Goal: Navigation & Orientation: Understand site structure

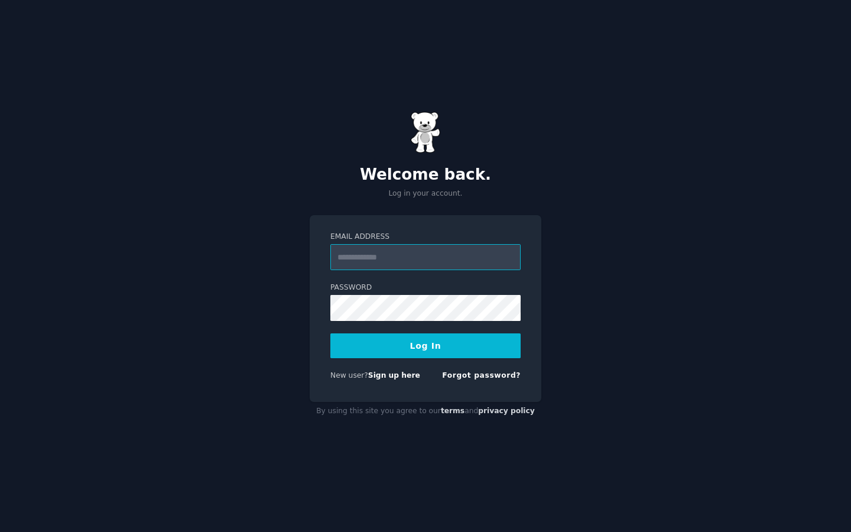
type input "**********"
click at [461, 343] on button "Log In" at bounding box center [425, 345] width 190 height 25
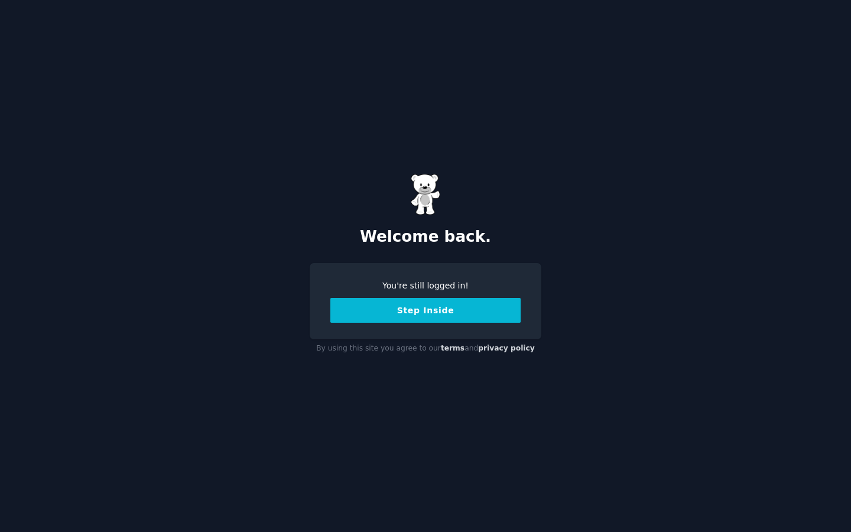
click at [445, 311] on button "Step Inside" at bounding box center [425, 310] width 190 height 25
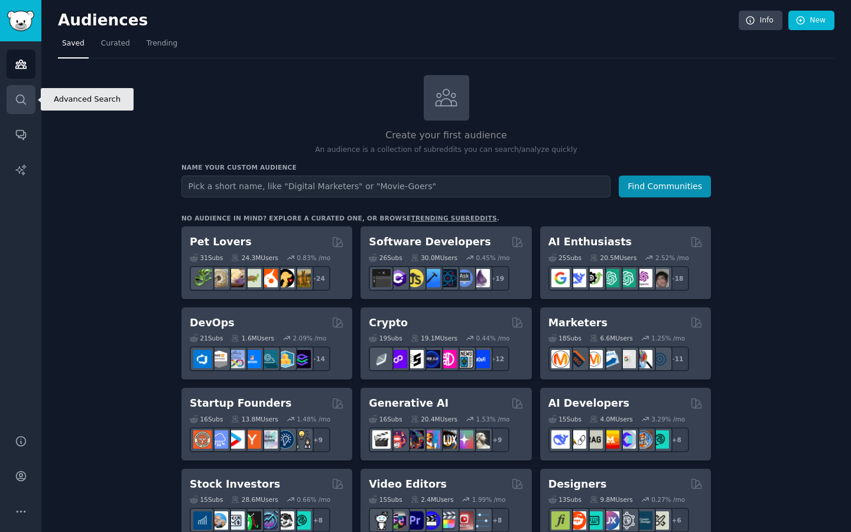
click at [24, 104] on icon "Sidebar" at bounding box center [21, 99] width 12 height 12
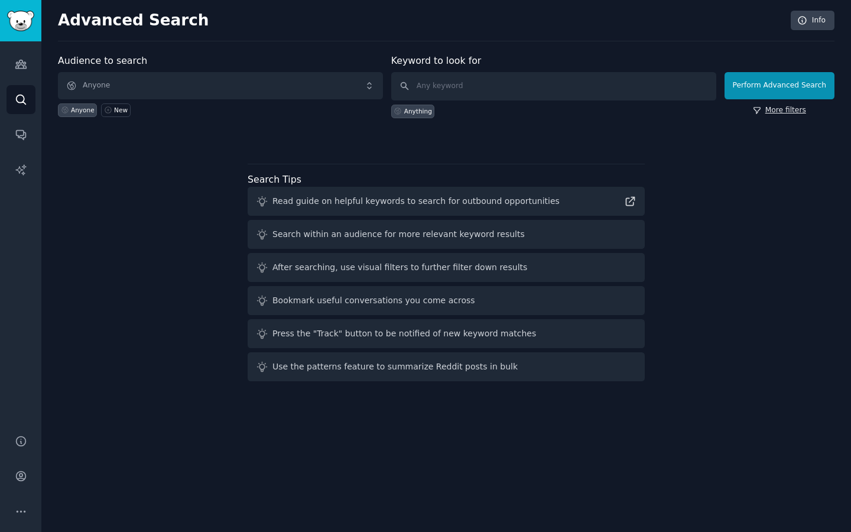
click at [803, 109] on link "More filters" at bounding box center [779, 110] width 53 height 11
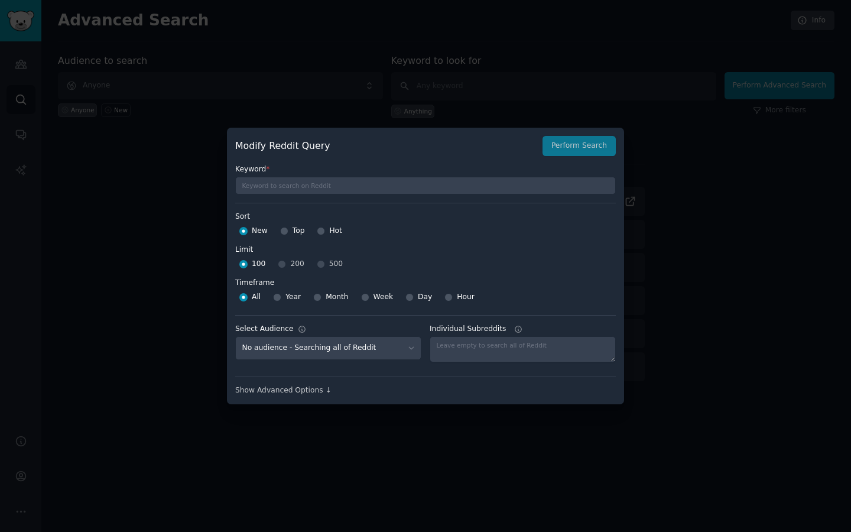
click at [312, 396] on div "Modify Reddit Query Perform Search Keyword * Sort Sort New Top Hot Limit Limit …" at bounding box center [425, 266] width 397 height 277
click at [316, 390] on div "Show Advanced Options ↓" at bounding box center [425, 390] width 381 height 11
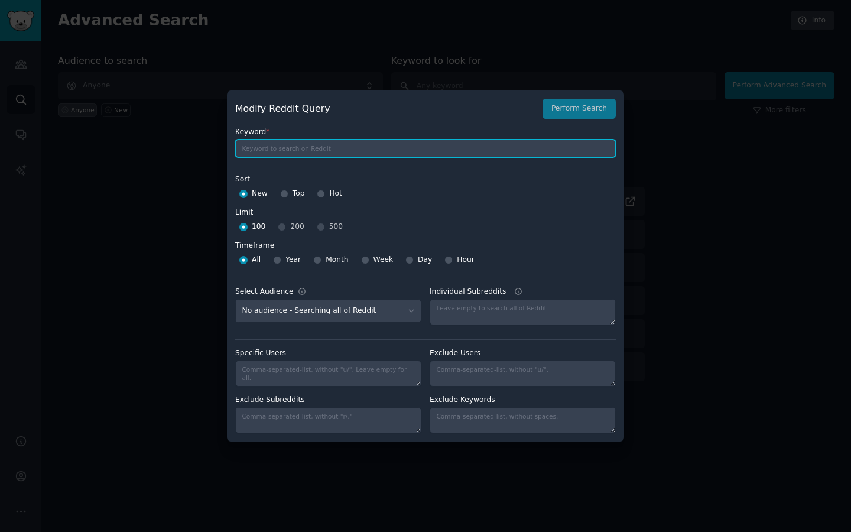
click at [317, 152] on input "text" at bounding box center [425, 149] width 381 height 18
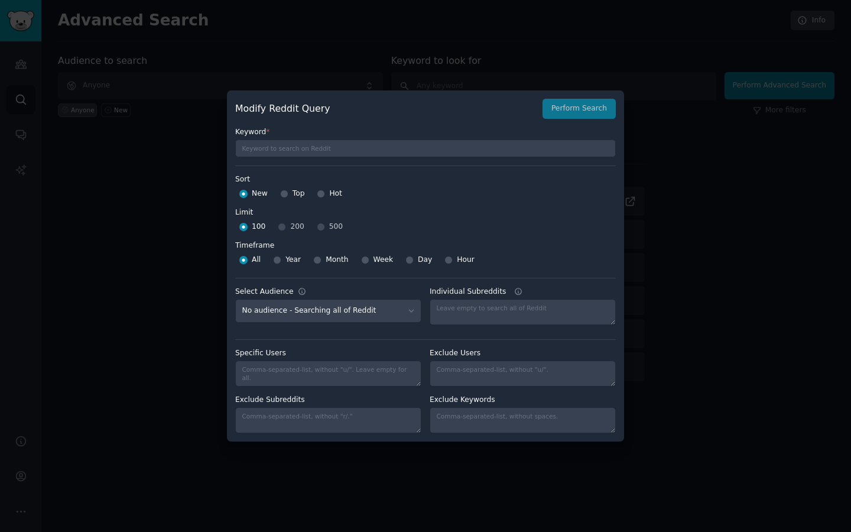
click at [537, 54] on div at bounding box center [425, 266] width 851 height 532
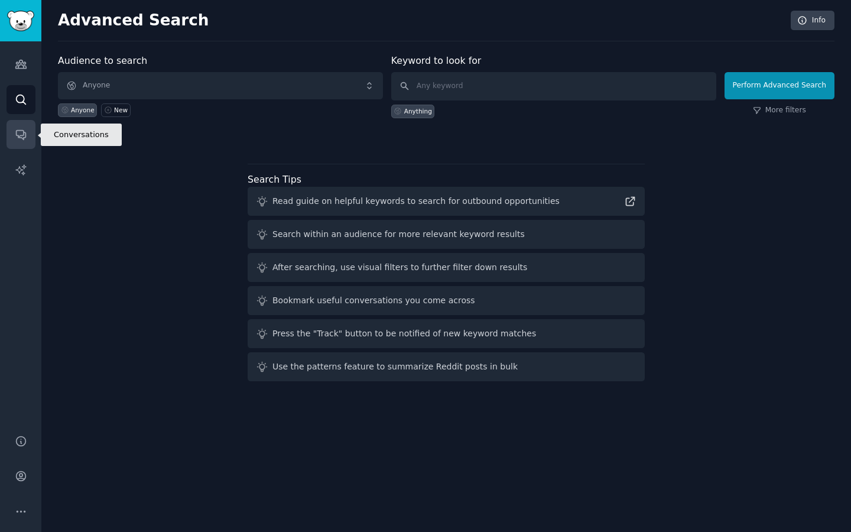
click at [25, 141] on link "Conversations" at bounding box center [21, 134] width 29 height 29
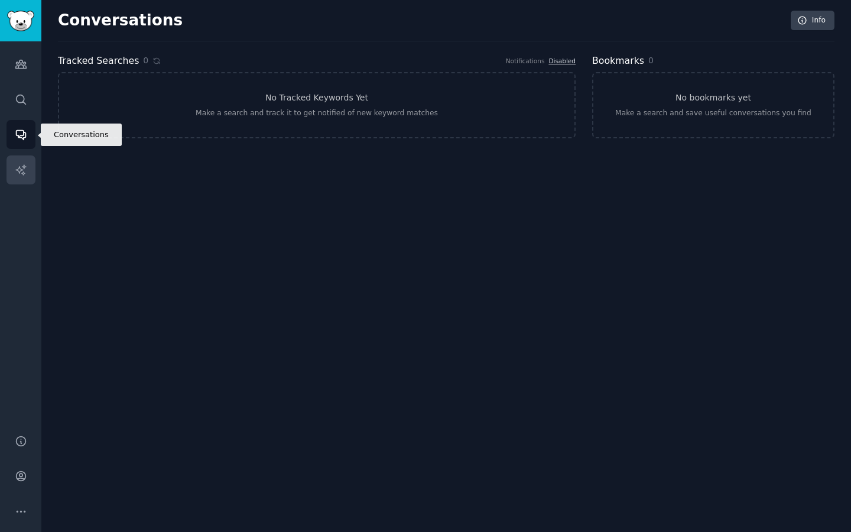
click at [24, 164] on icon "Sidebar" at bounding box center [21, 170] width 12 height 12
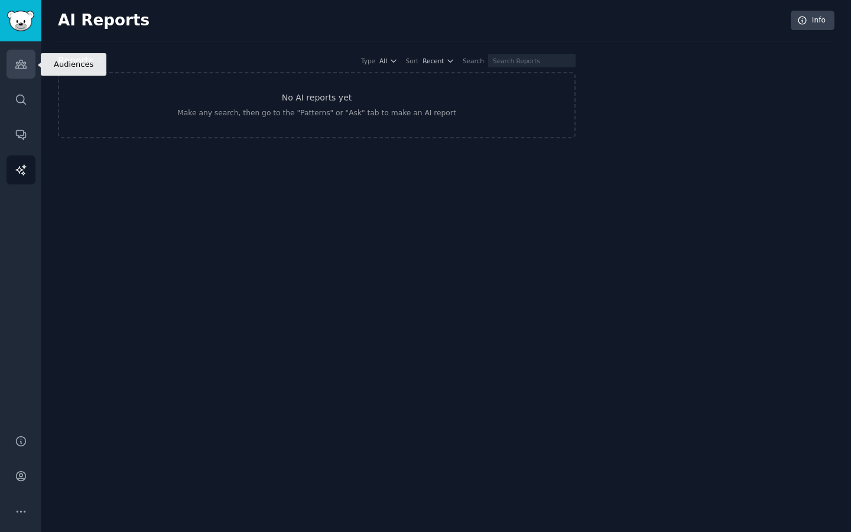
click at [20, 61] on icon "Sidebar" at bounding box center [20, 64] width 11 height 8
